Goal: Task Accomplishment & Management: Use online tool/utility

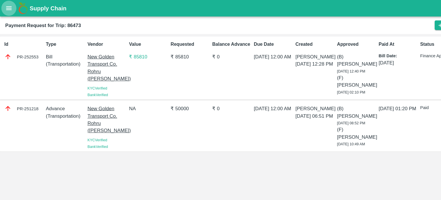
click at [8, 11] on button "open drawer" at bounding box center [7, 7] width 13 height 13
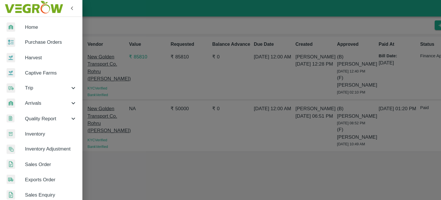
scroll to position [154, 0]
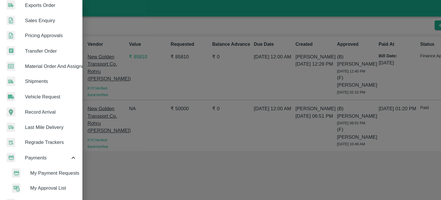
drag, startPoint x: 111, startPoint y: 67, endPoint x: 89, endPoint y: 61, distance: 23.3
click at [89, 61] on div at bounding box center [220, 100] width 441 height 200
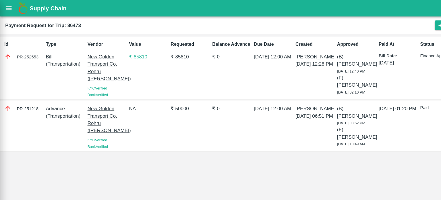
scroll to position [152, 0]
click at [86, 54] on p "New Golden Transport Co. Rohru ([PERSON_NAME])" at bounding box center [93, 59] width 34 height 26
click at [82, 54] on p "New Golden Transport Co. Rohru ([PERSON_NAME])" at bounding box center [93, 59] width 34 height 26
